Goal: Information Seeking & Learning: Check status

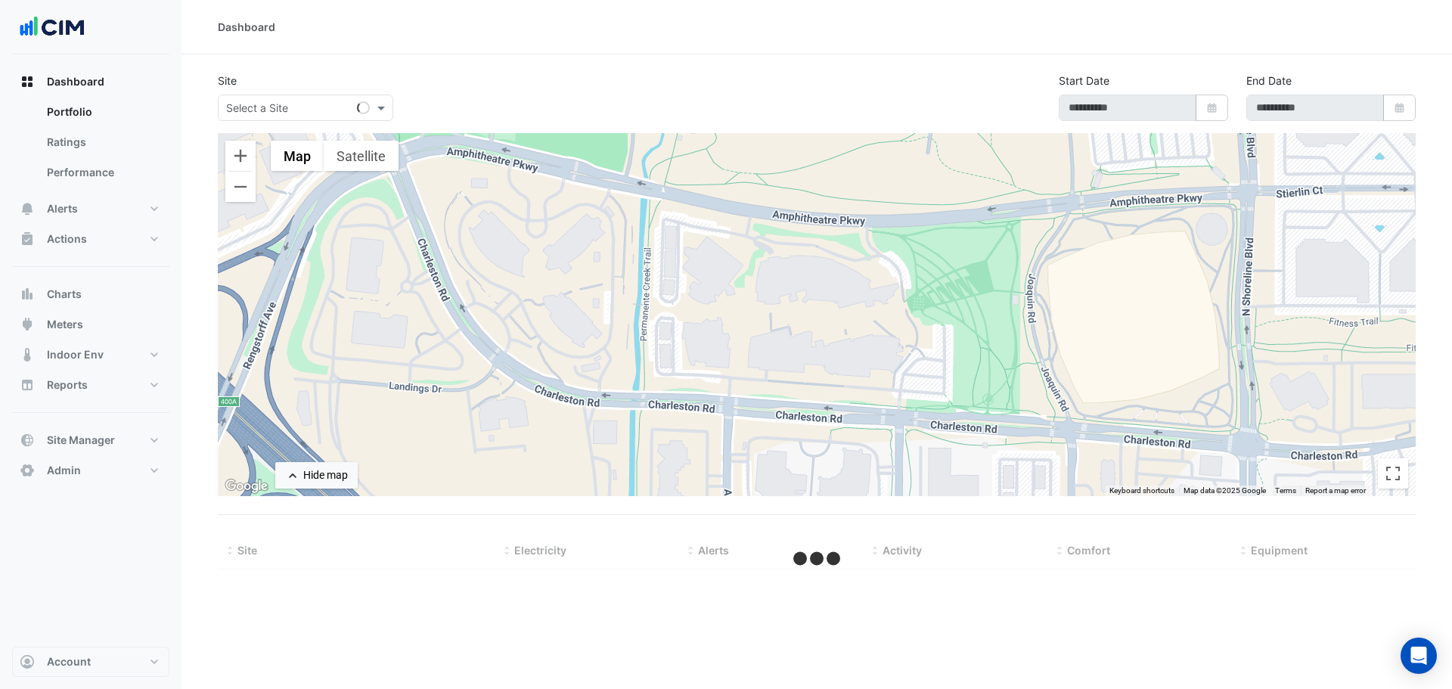
select select "***"
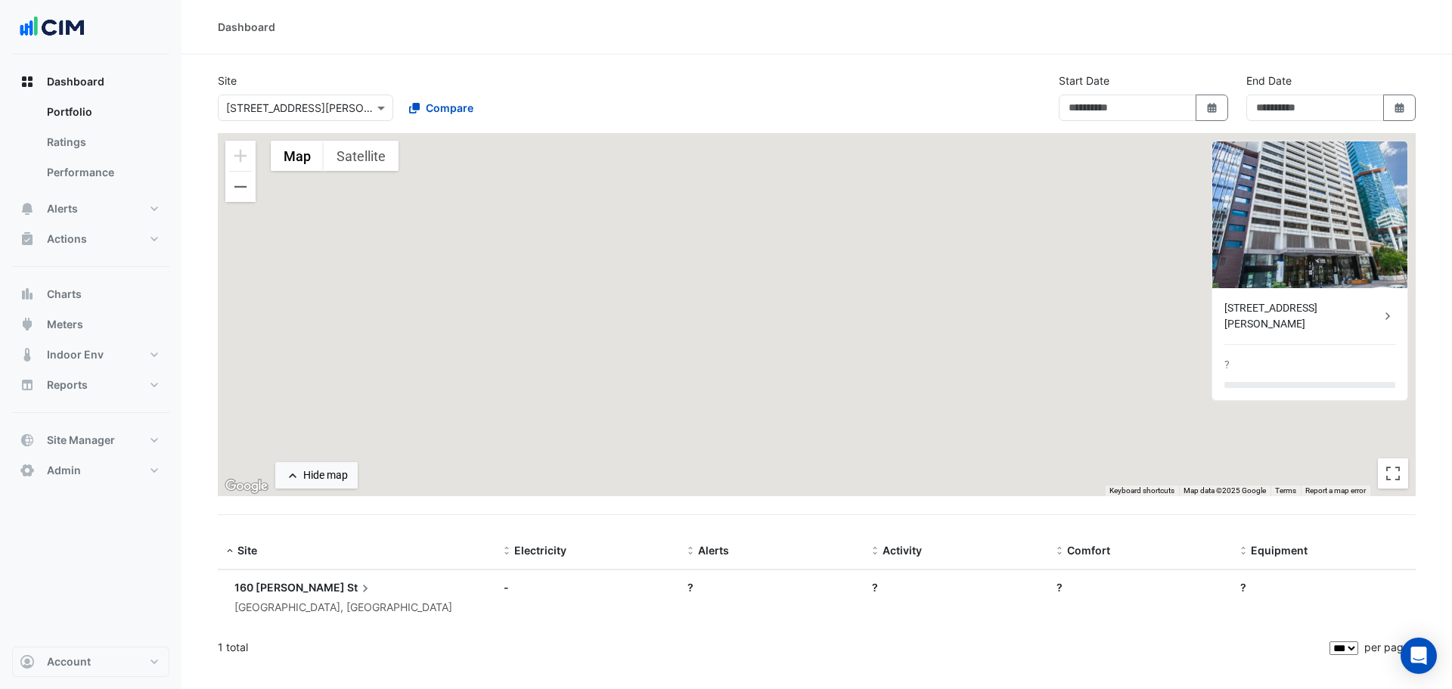
type input "**********"
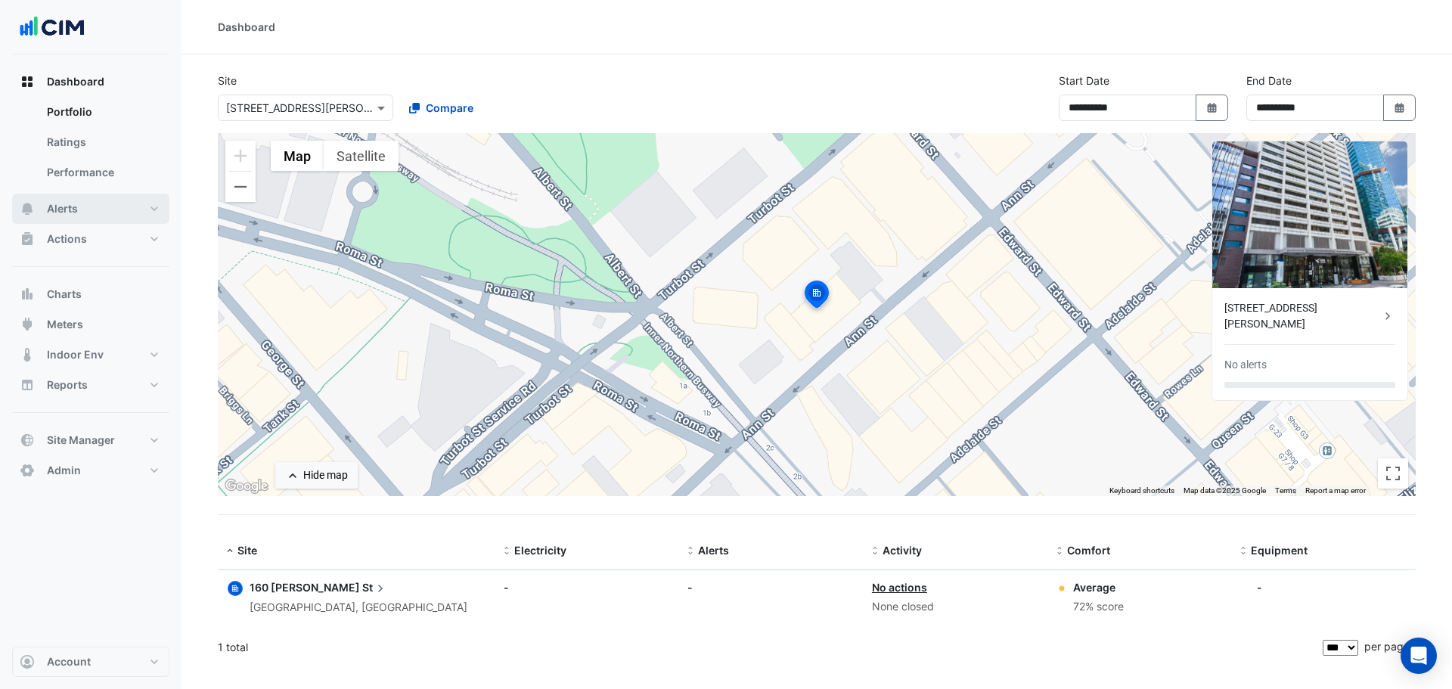
click at [87, 205] on button "Alerts" at bounding box center [90, 209] width 157 height 30
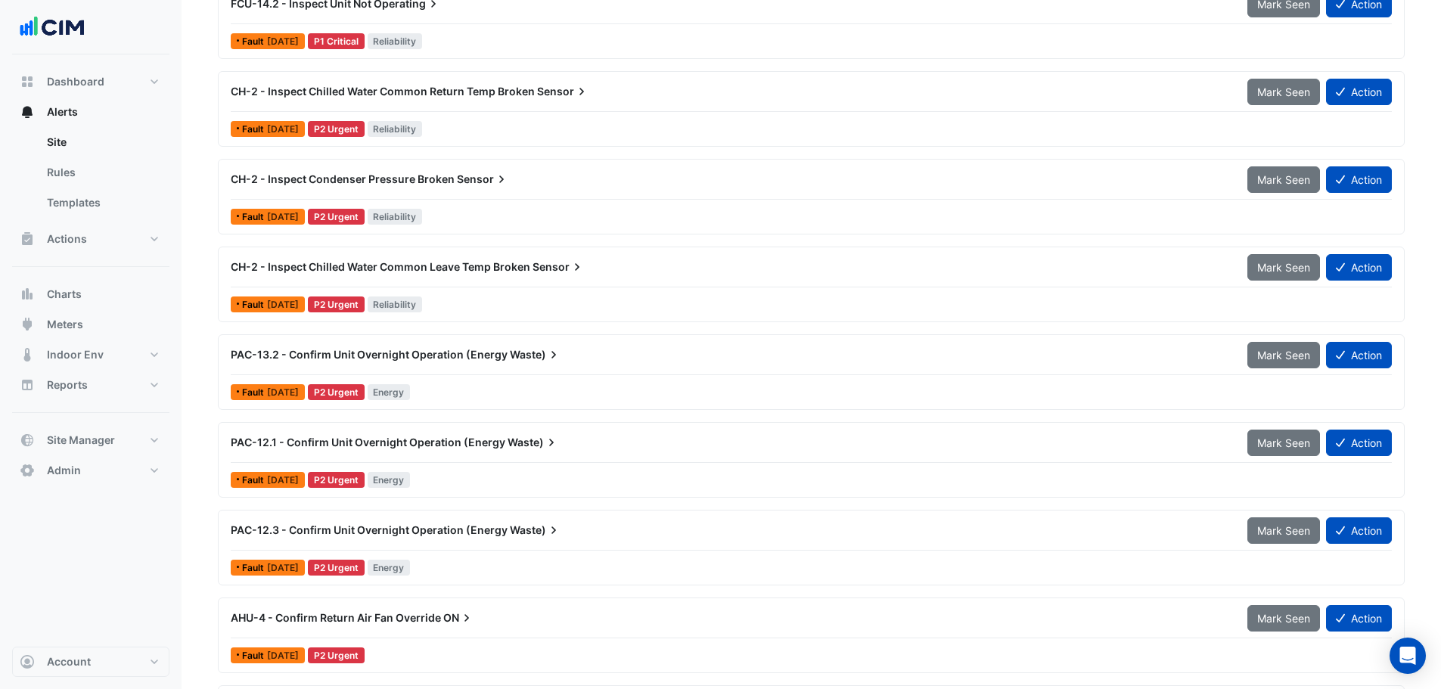
scroll to position [227, 0]
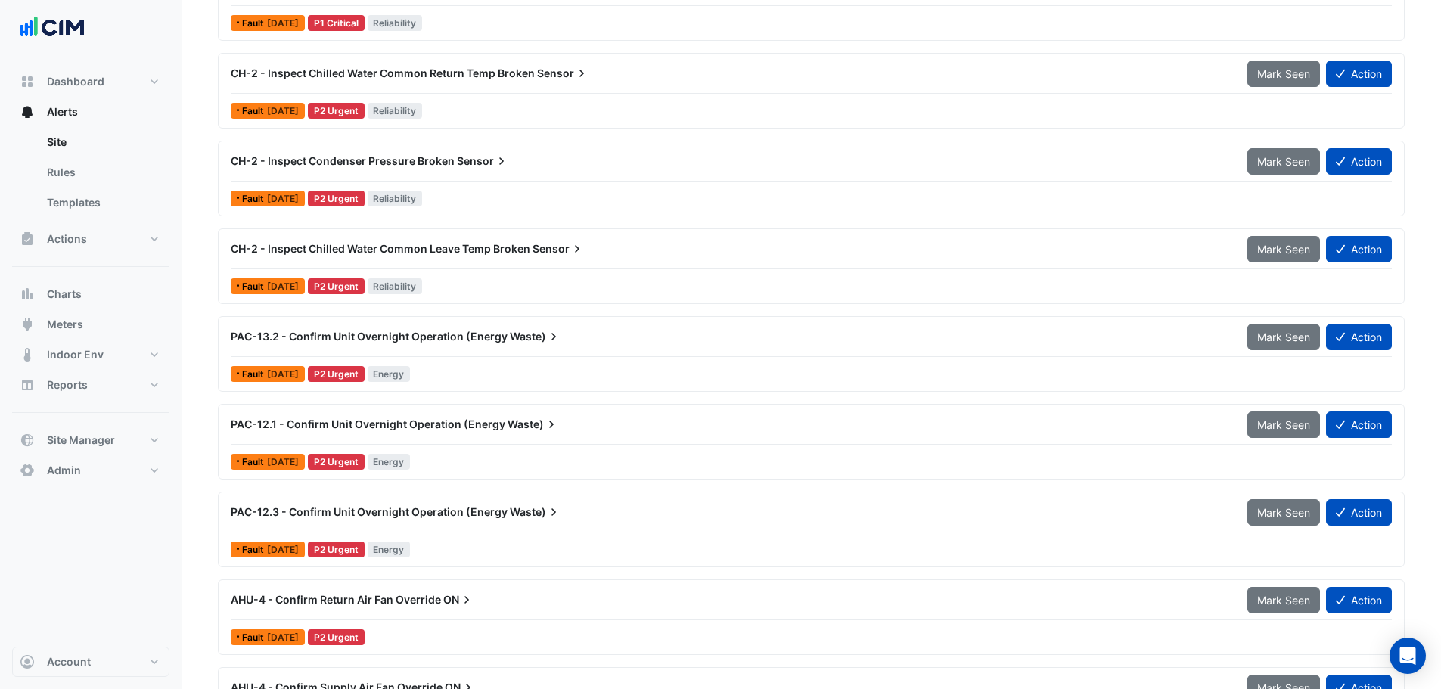
click at [600, 425] on div "PAC-12.1 - Confirm Unit Overnight Operation (Energy Waste)" at bounding box center [730, 424] width 998 height 15
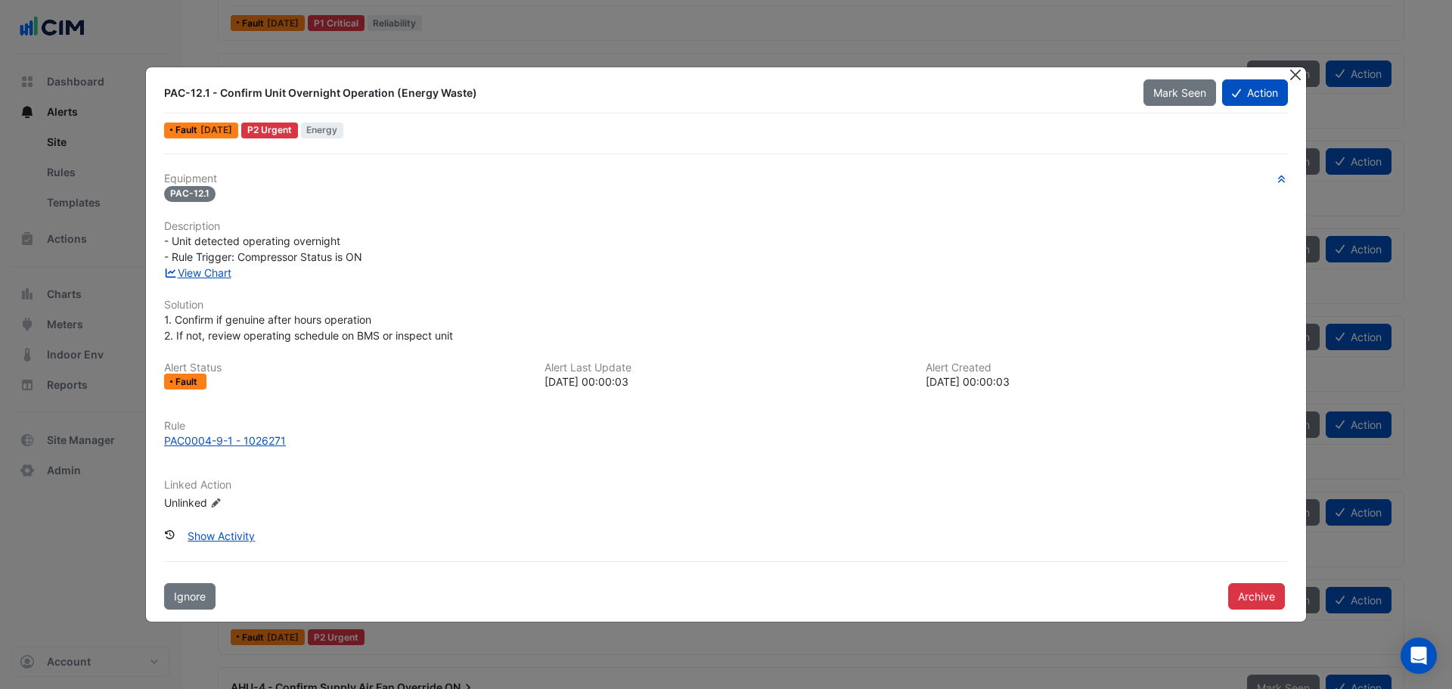
click at [1287, 76] on button "Close" at bounding box center [1295, 75] width 16 height 16
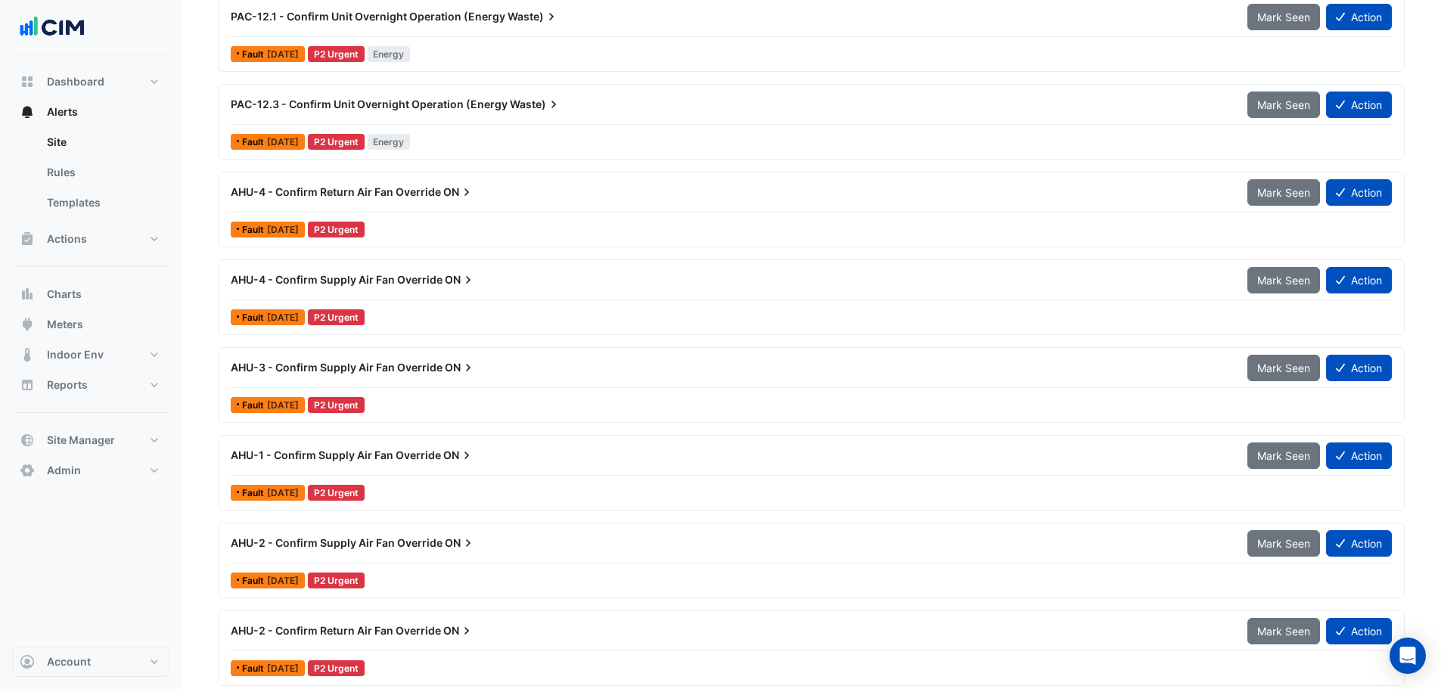
scroll to position [756, 0]
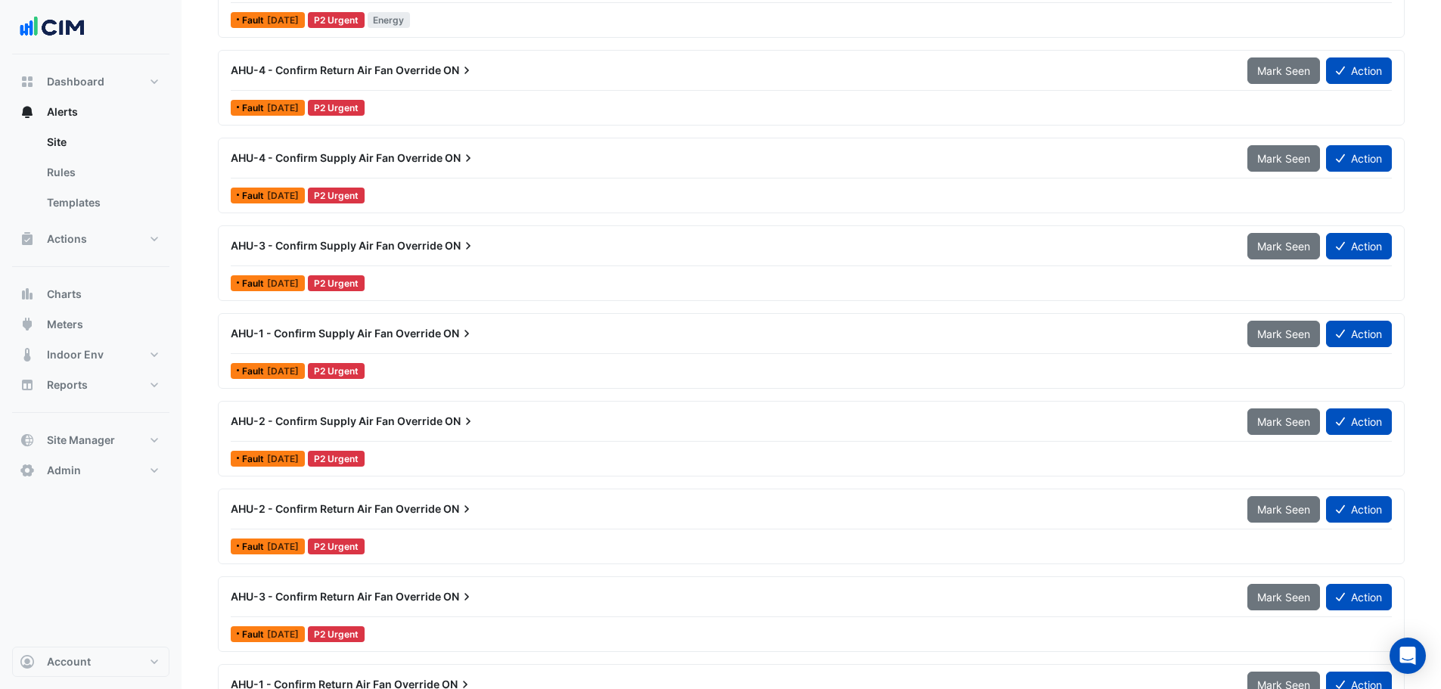
click at [562, 334] on div "AHU-1 - Confirm Supply Air Fan Override ON" at bounding box center [730, 333] width 998 height 15
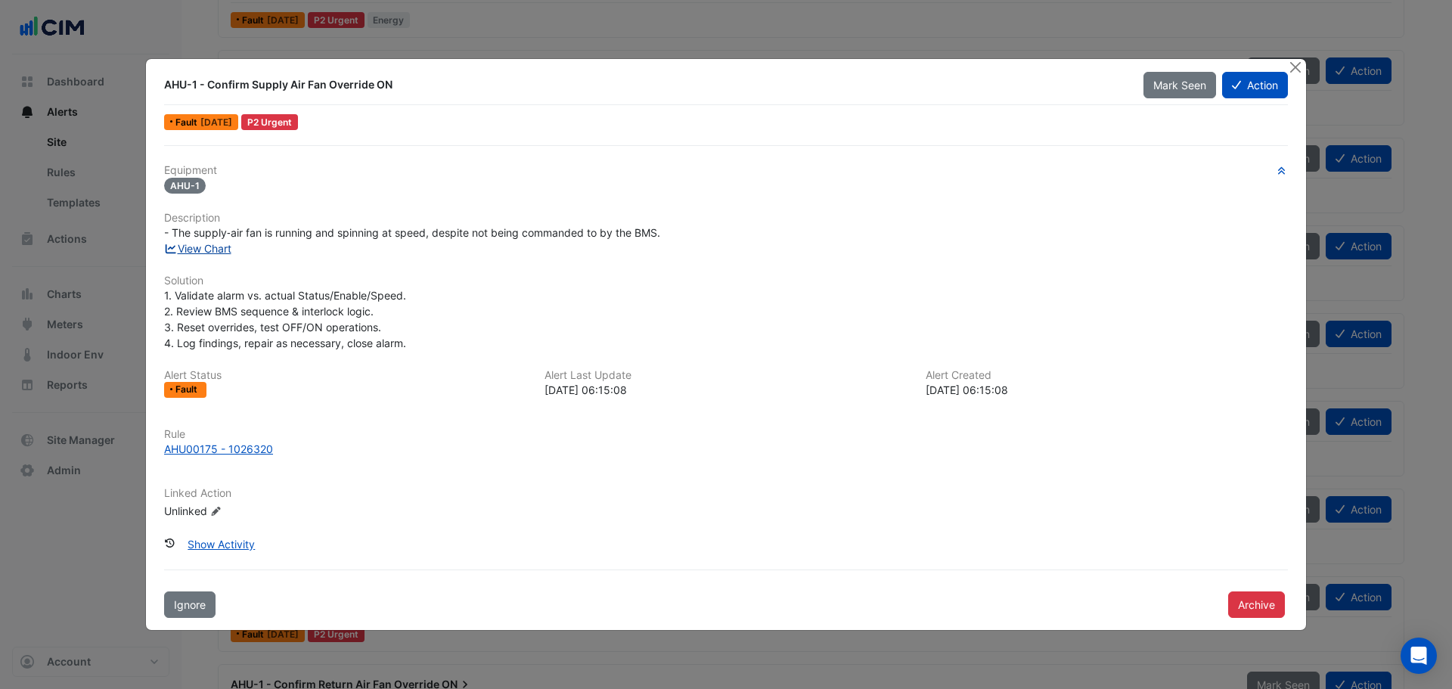
click at [210, 250] on link "View Chart" at bounding box center [197, 248] width 67 height 13
click at [1299, 63] on button "Close" at bounding box center [1295, 67] width 16 height 16
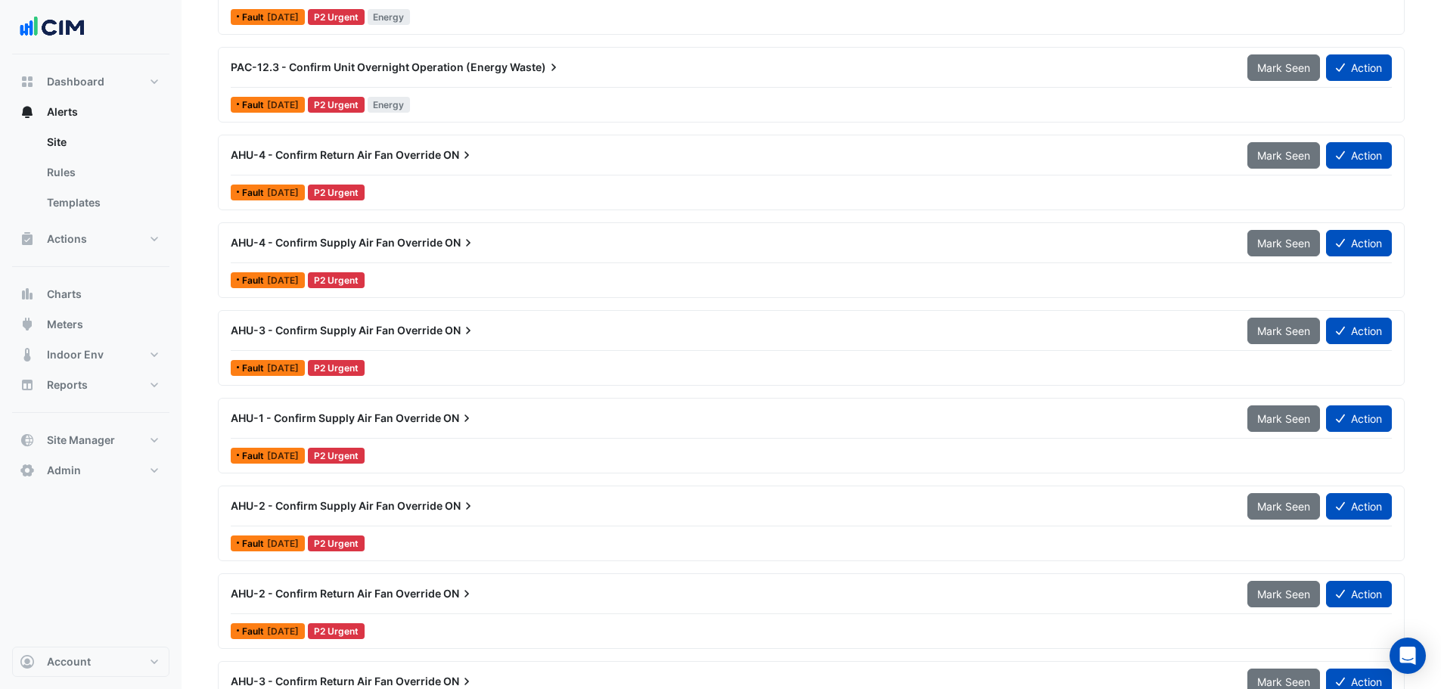
scroll to position [562, 0]
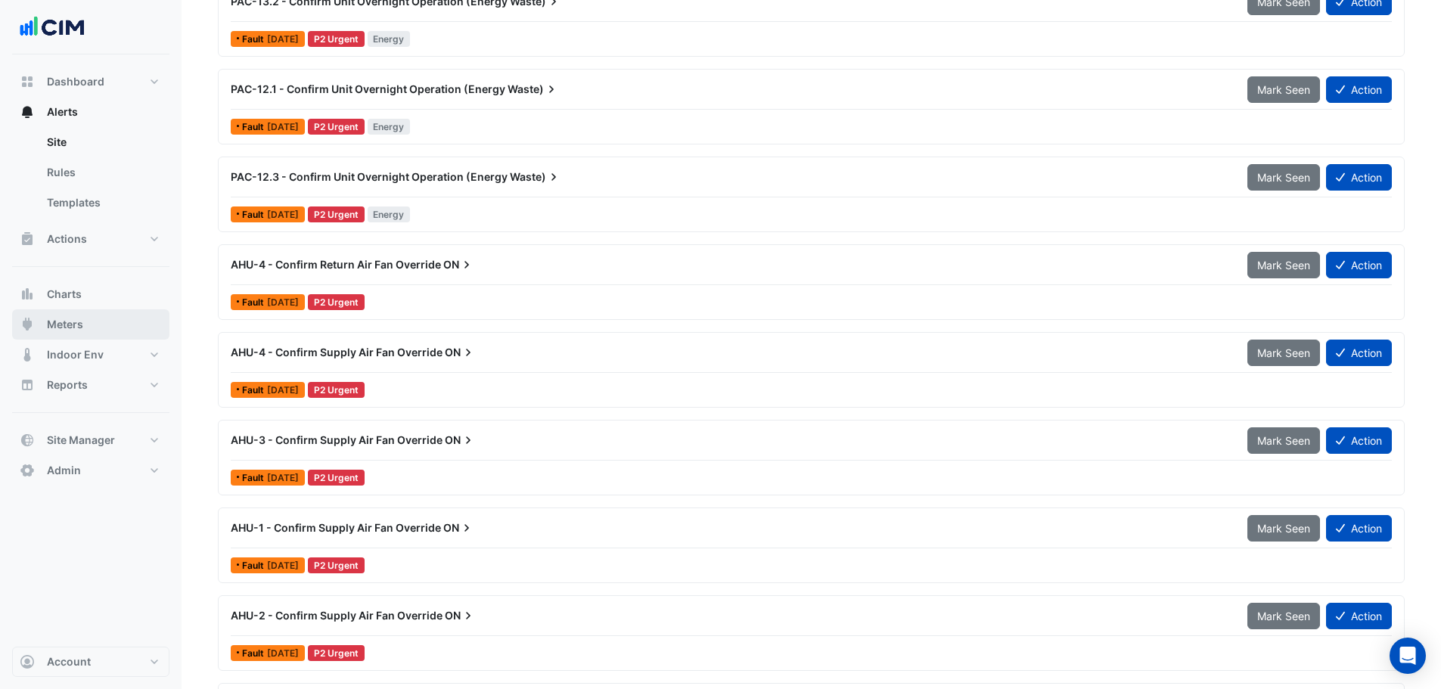
drag, startPoint x: 102, startPoint y: 316, endPoint x: 194, endPoint y: 241, distance: 118.8
click at [102, 317] on button "Meters" at bounding box center [90, 324] width 157 height 30
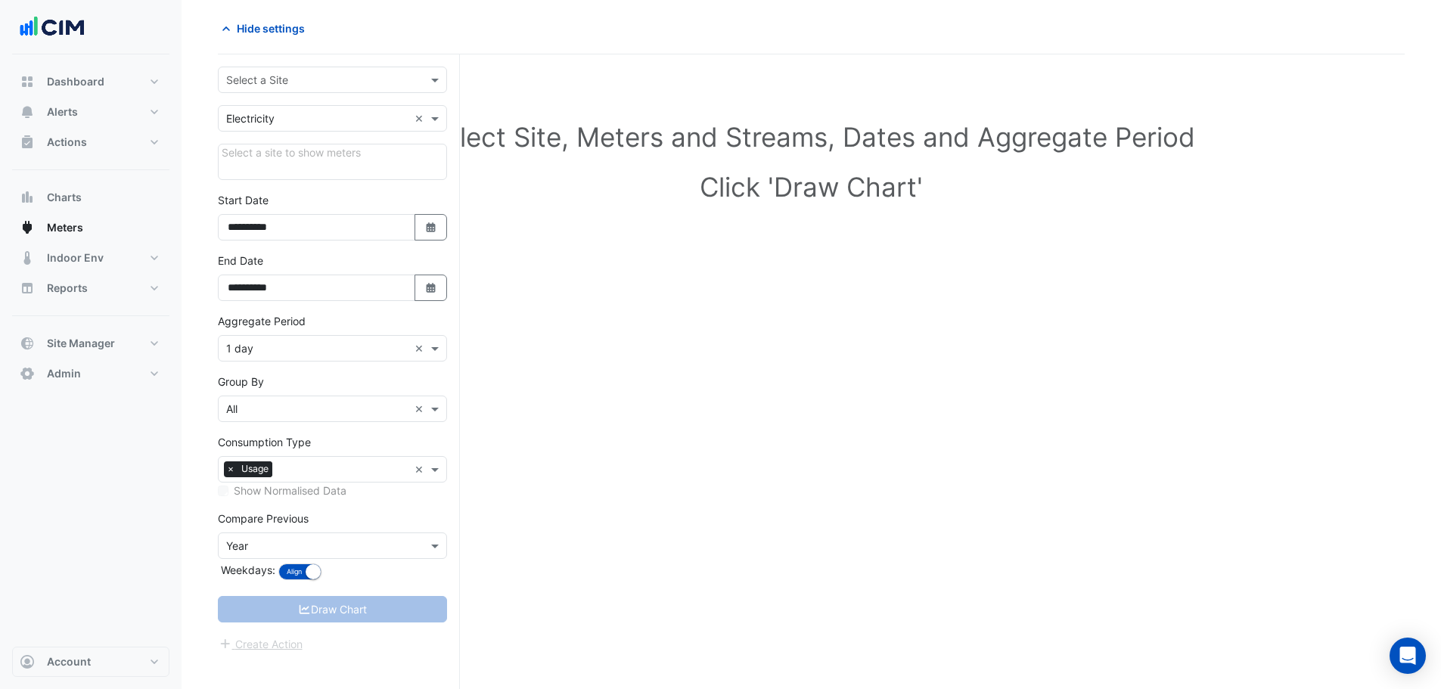
scroll to position [57, 0]
click at [327, 79] on input "text" at bounding box center [317, 81] width 182 height 16
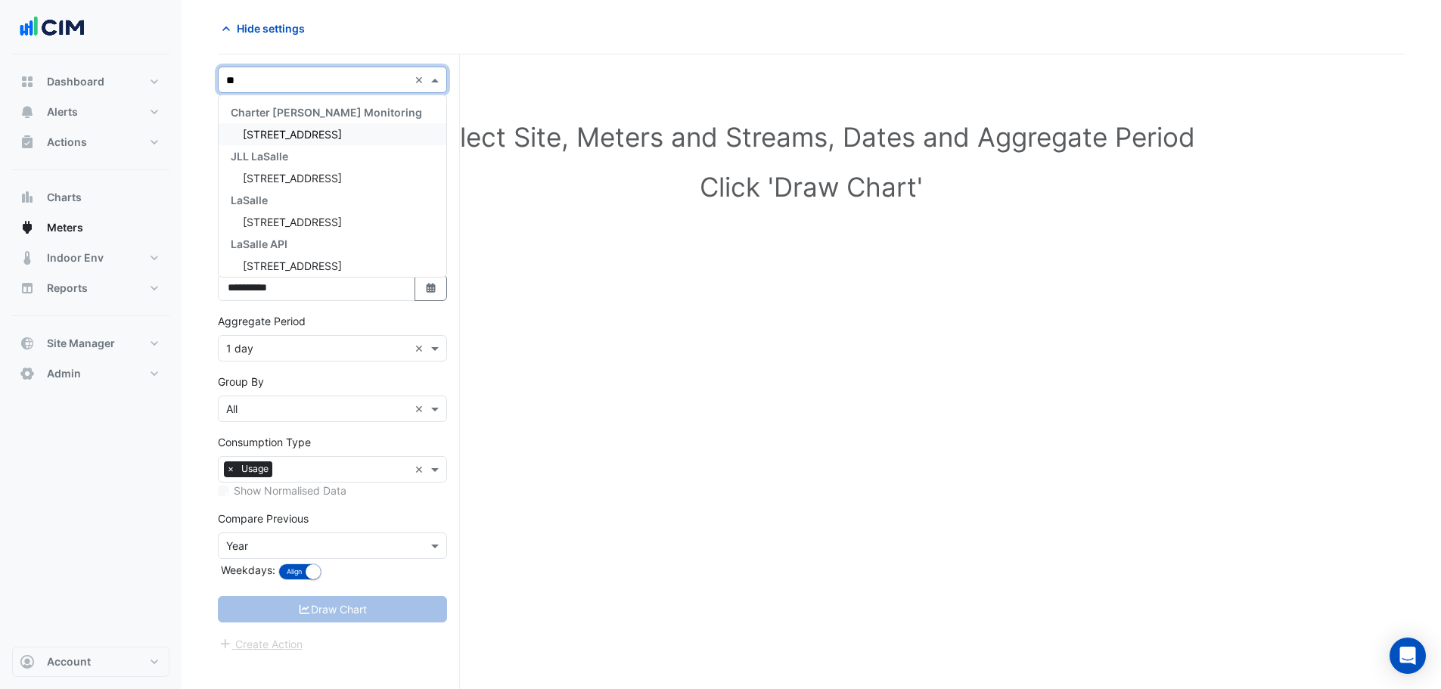
type input "***"
click at [328, 141] on div "383 Kent Street" at bounding box center [333, 134] width 228 height 22
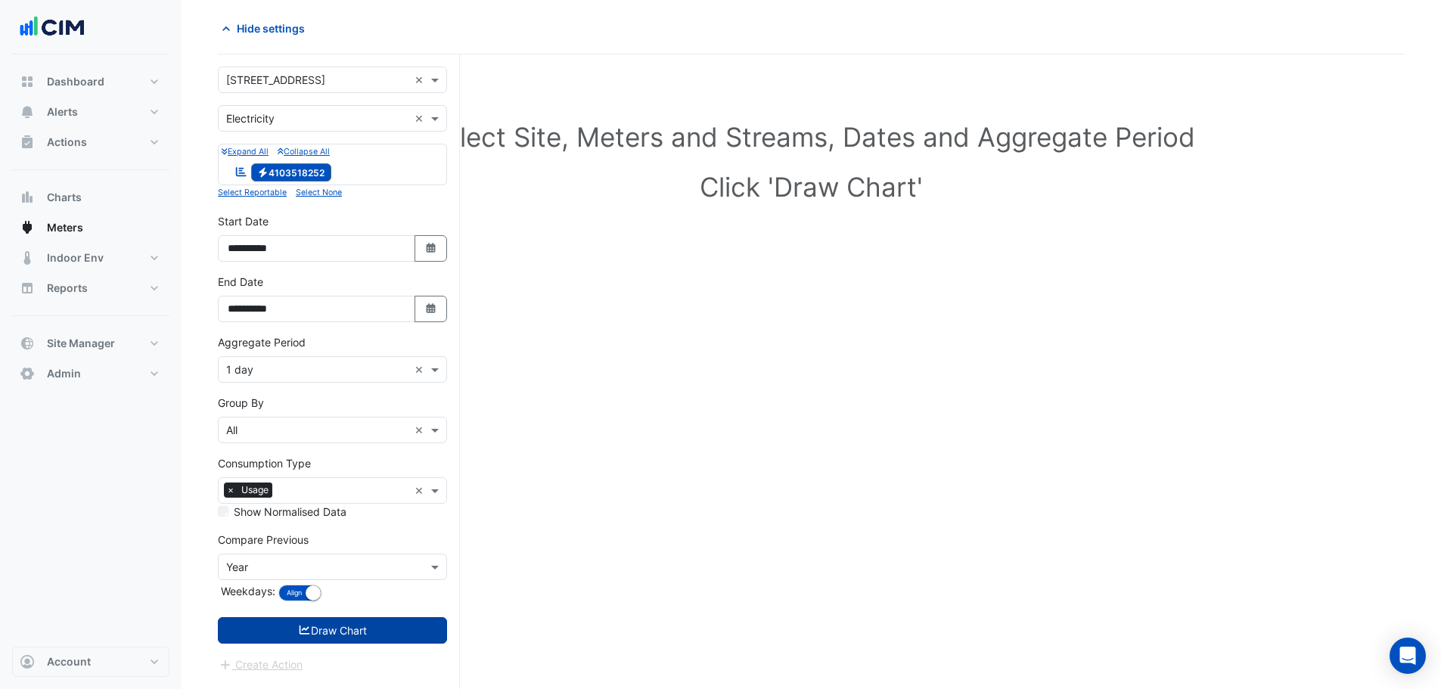
click at [306, 635] on icon "submit" at bounding box center [305, 629] width 11 height 9
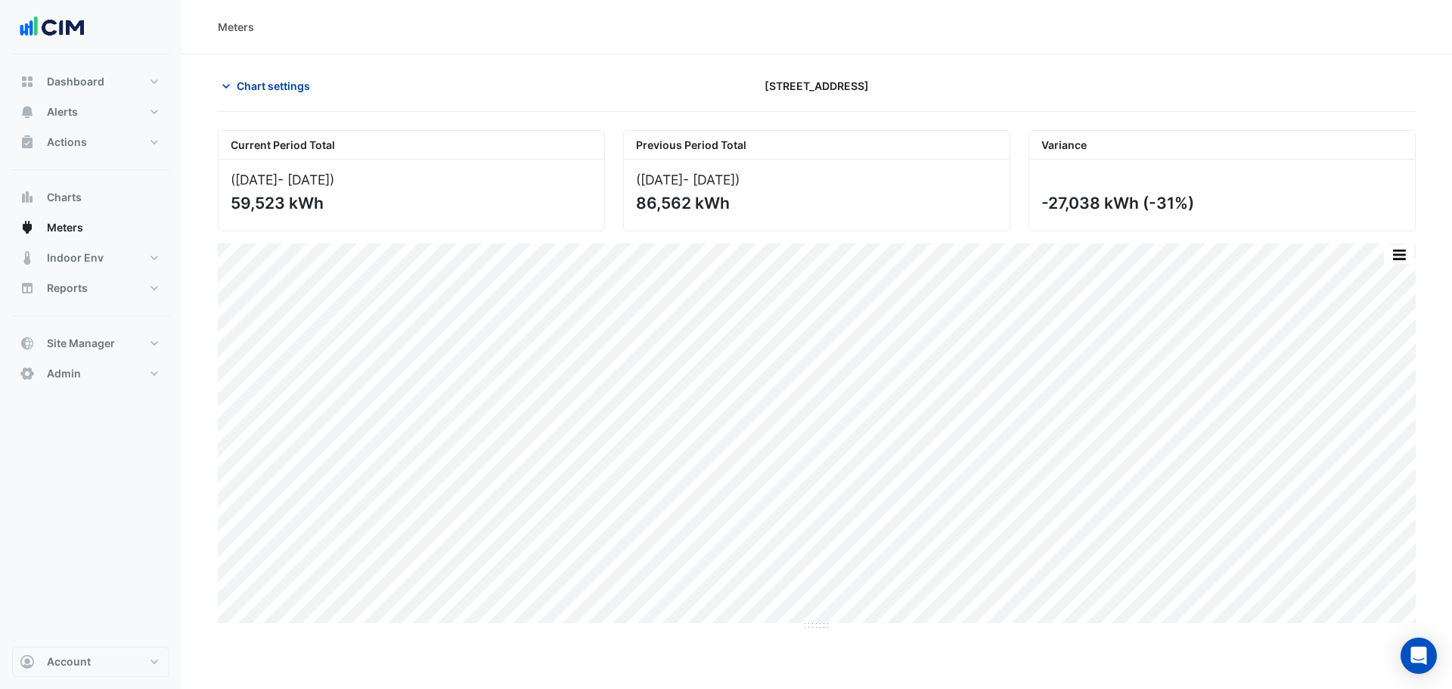
click at [273, 87] on span "Chart settings" at bounding box center [273, 86] width 73 height 16
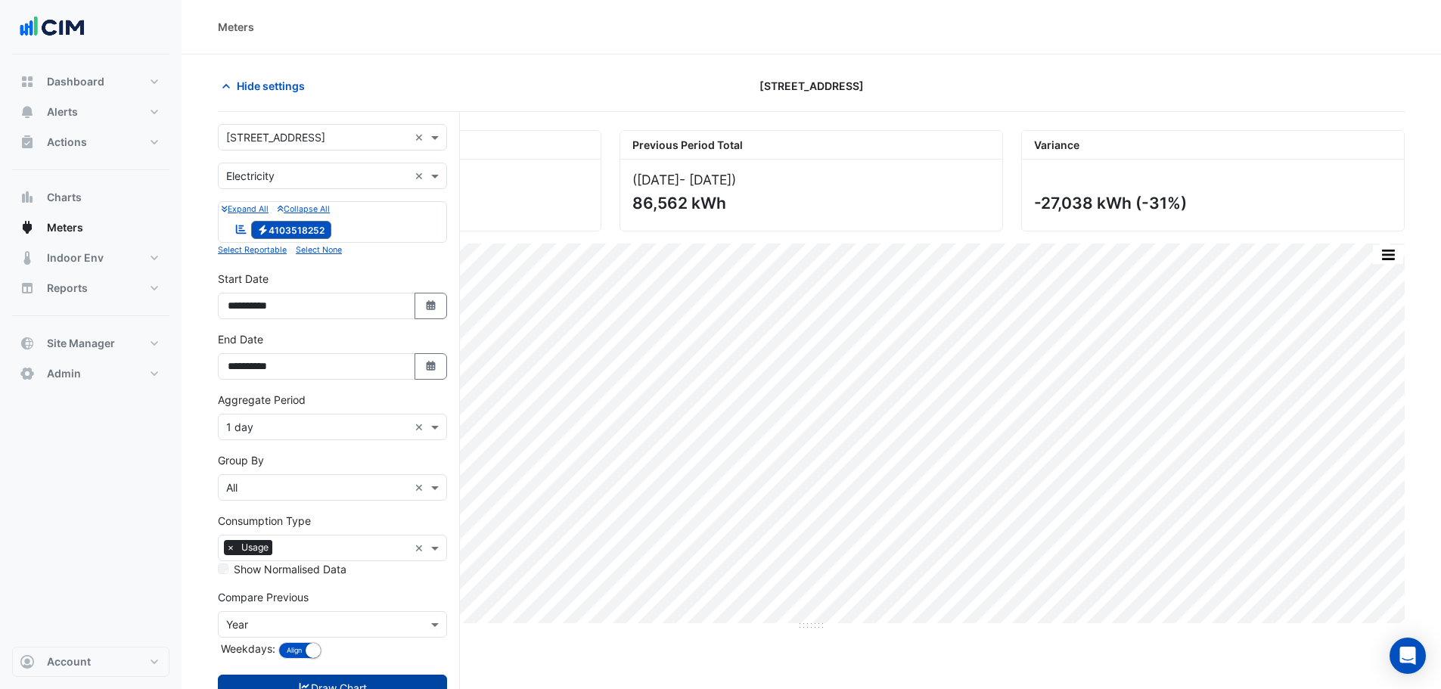
click at [321, 76] on div "Hide settings" at bounding box center [410, 86] width 402 height 26
click at [278, 85] on span "Hide settings" at bounding box center [271, 86] width 68 height 16
